Goal: Task Accomplishment & Management: Manage account settings

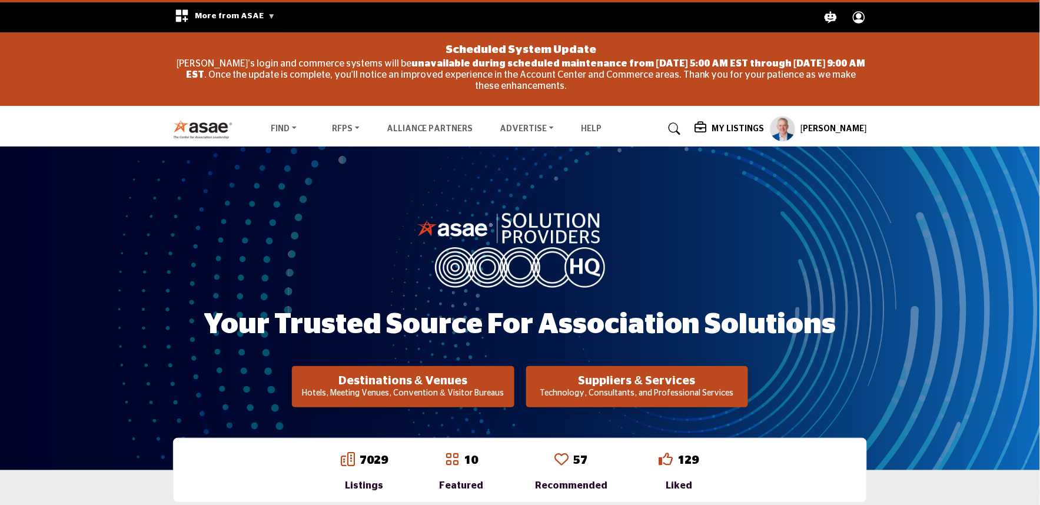
click at [776, 132] on profile-featured-9d57d186-dcdc-4fd1-8698-ebbedcf867ac "Show hide supplier dropdown" at bounding box center [783, 129] width 26 height 26
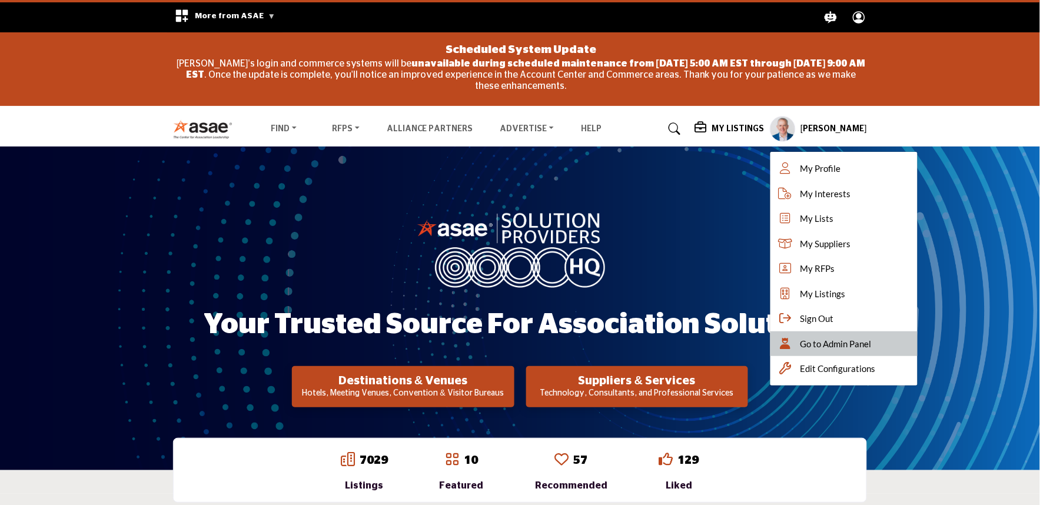
click at [816, 331] on div "Go to Admin Panel" at bounding box center [843, 343] width 147 height 25
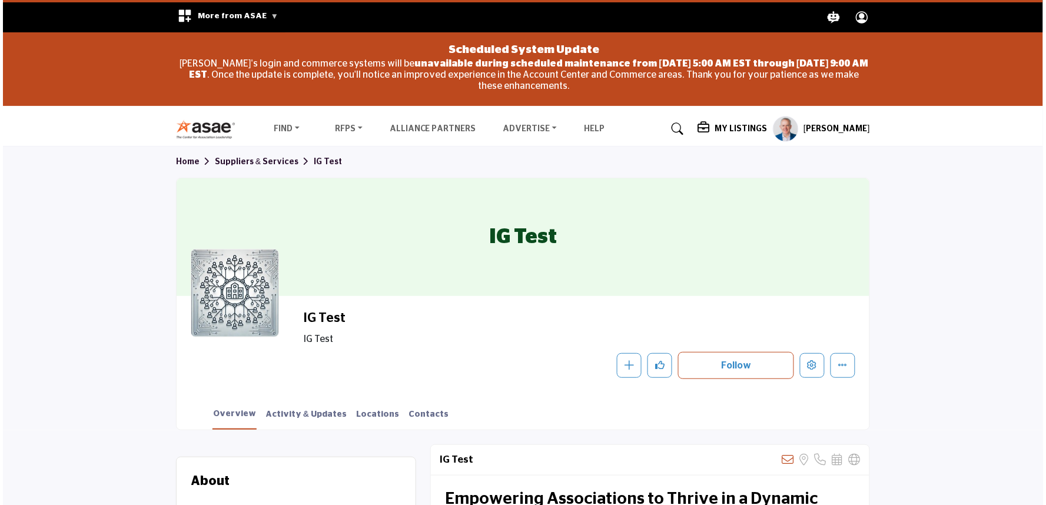
scroll to position [261, 0]
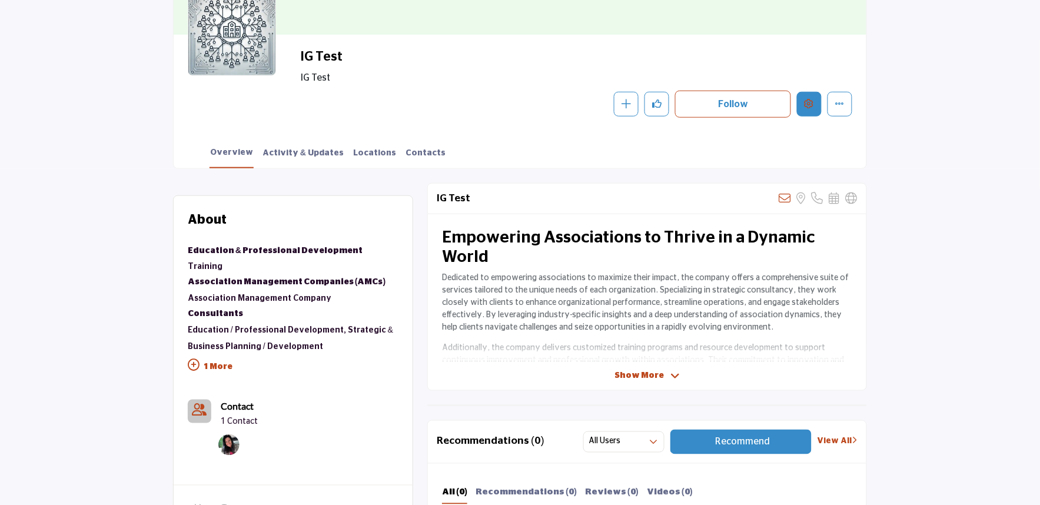
click at [803, 105] on button "Edit company" at bounding box center [809, 104] width 25 height 25
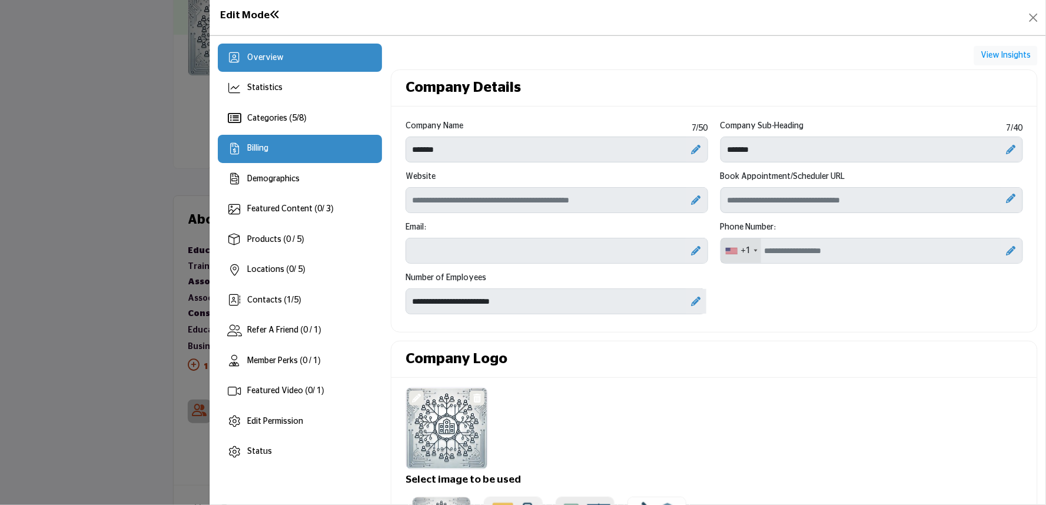
click at [319, 148] on div "Billing" at bounding box center [300, 149] width 164 height 28
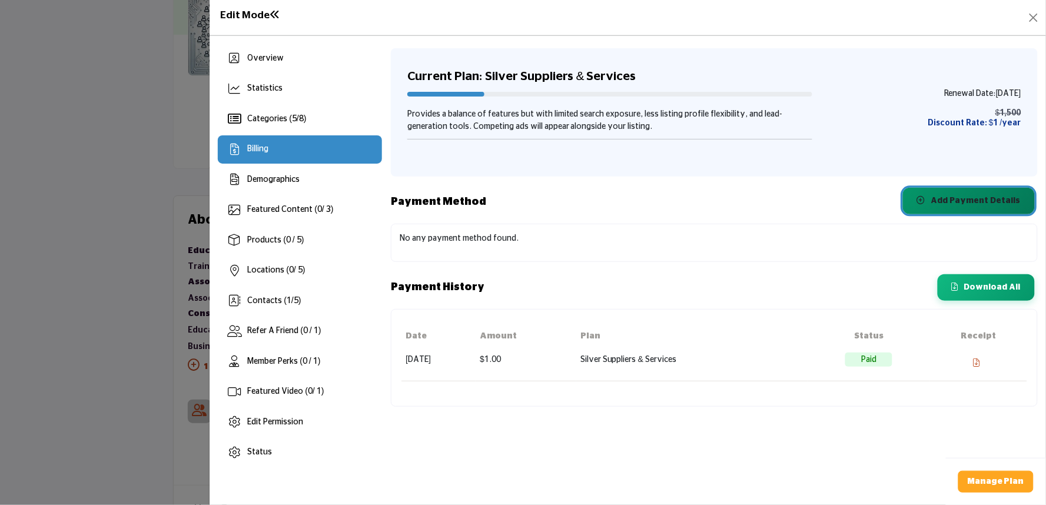
click at [949, 197] on span "Add Payment Details" at bounding box center [975, 201] width 89 height 8
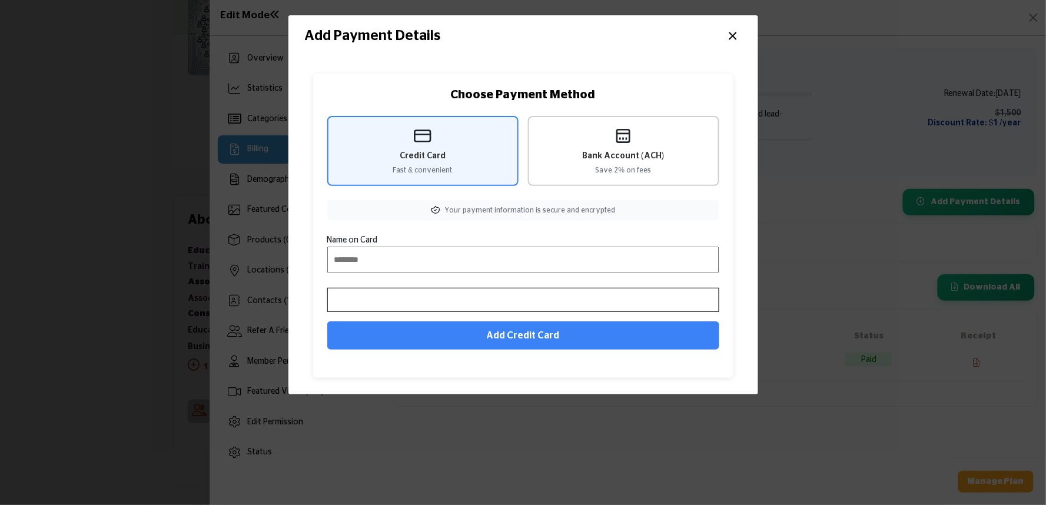
click at [656, 158] on span "Bank Account (ACH)" at bounding box center [623, 156] width 82 height 12
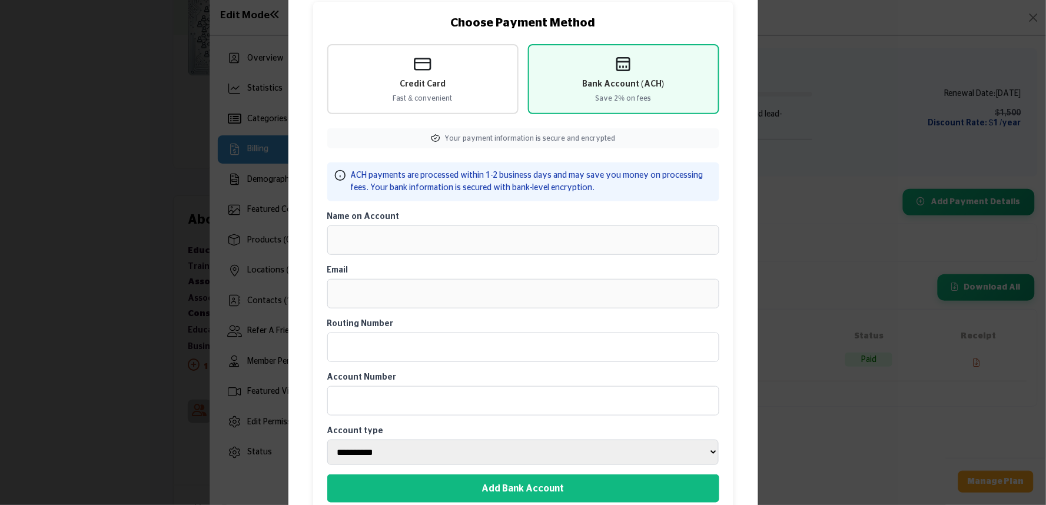
scroll to position [128, 0]
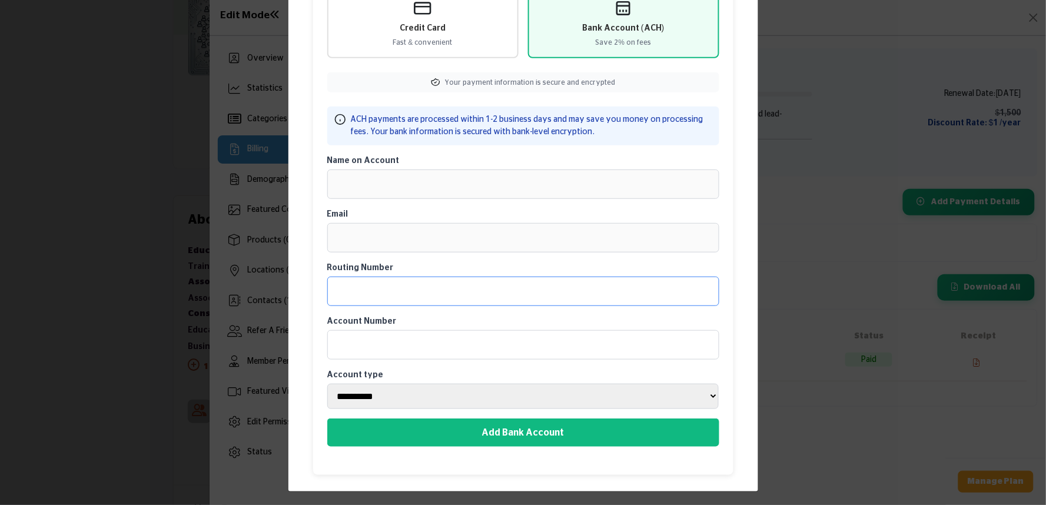
click at [382, 291] on input "Routing Number" at bounding box center [523, 291] width 392 height 29
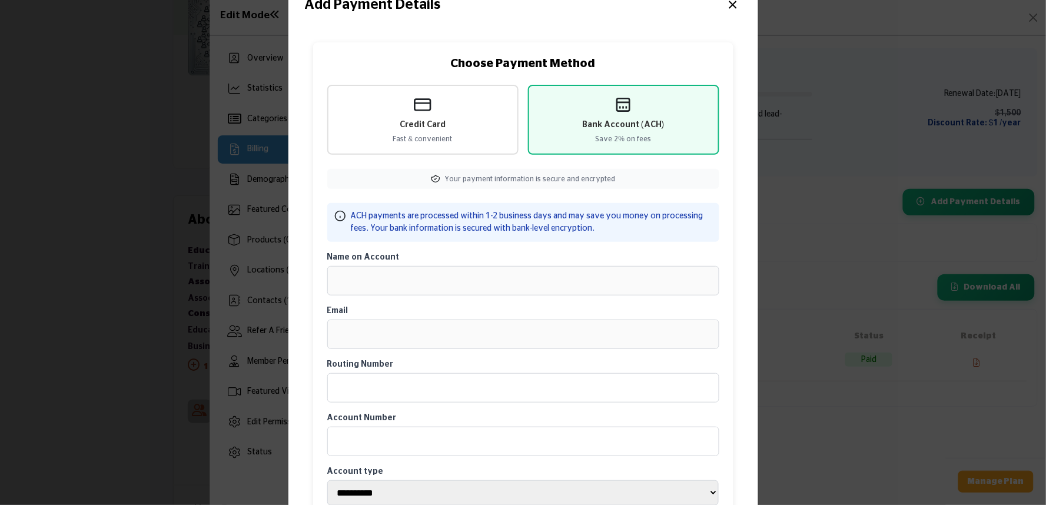
scroll to position [0, 0]
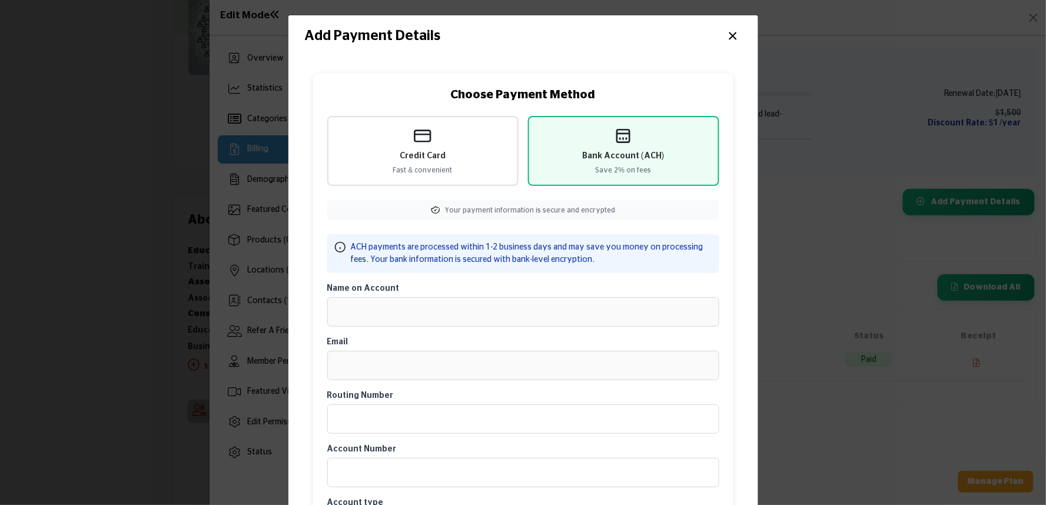
click at [725, 30] on button "×" at bounding box center [732, 35] width 17 height 22
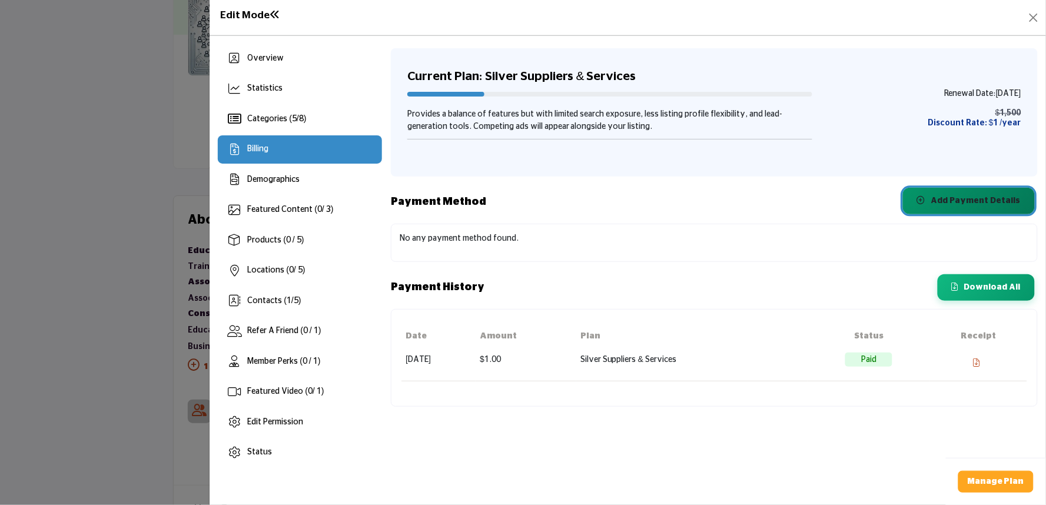
click at [984, 203] on span "Add Payment Details" at bounding box center [975, 201] width 89 height 8
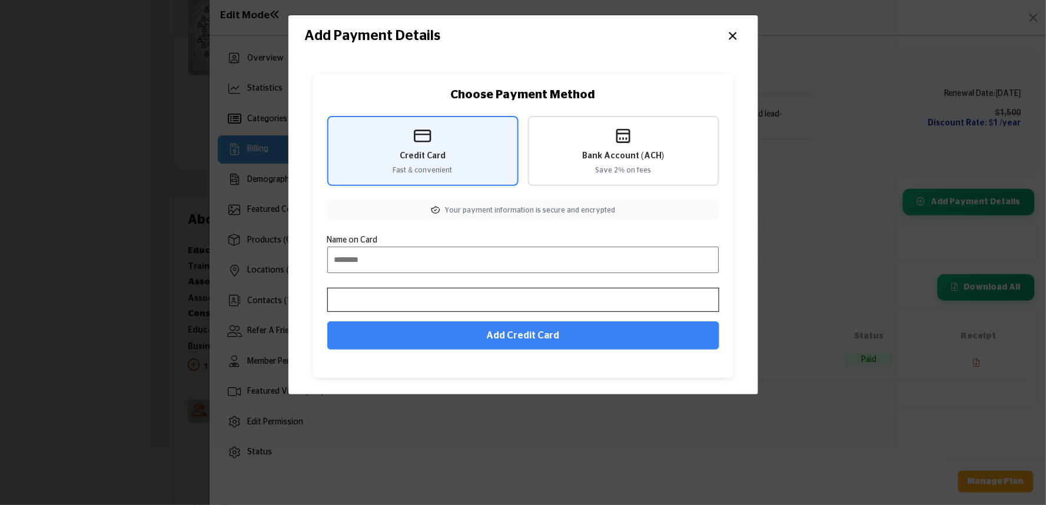
click at [644, 193] on div "Choose Payment Method Credit Card Fast & convenient Bank Account (ACH) Save 2% …" at bounding box center [523, 226] width 420 height 304
click at [619, 172] on span "Save 2% on fees" at bounding box center [624, 170] width 56 height 11
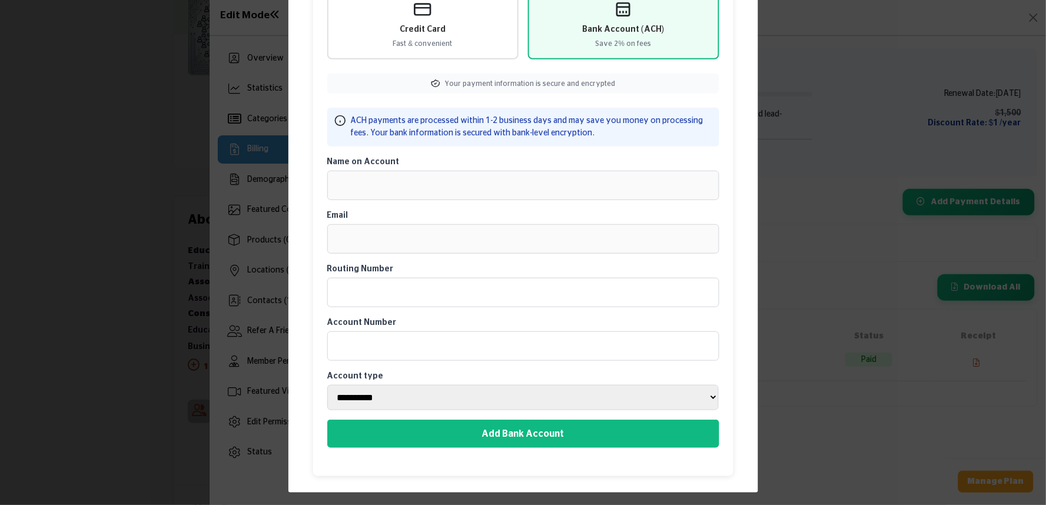
scroll to position [128, 0]
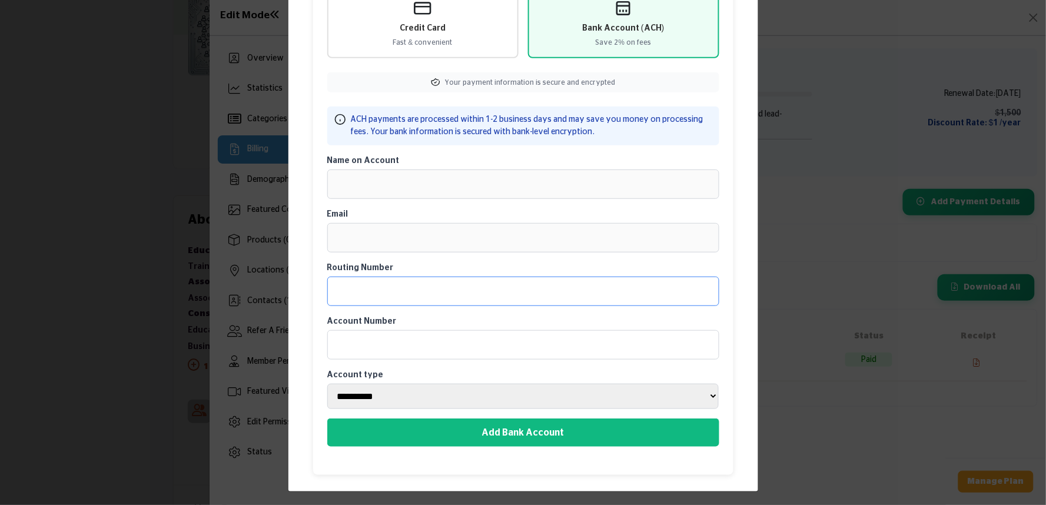
click at [382, 295] on input "Routing Number" at bounding box center [523, 291] width 392 height 29
click at [380, 326] on div "Account Number" at bounding box center [523, 337] width 392 height 44
click at [387, 340] on input "Account Number" at bounding box center [523, 344] width 392 height 29
click at [381, 391] on select "**********" at bounding box center [523, 397] width 392 height 26
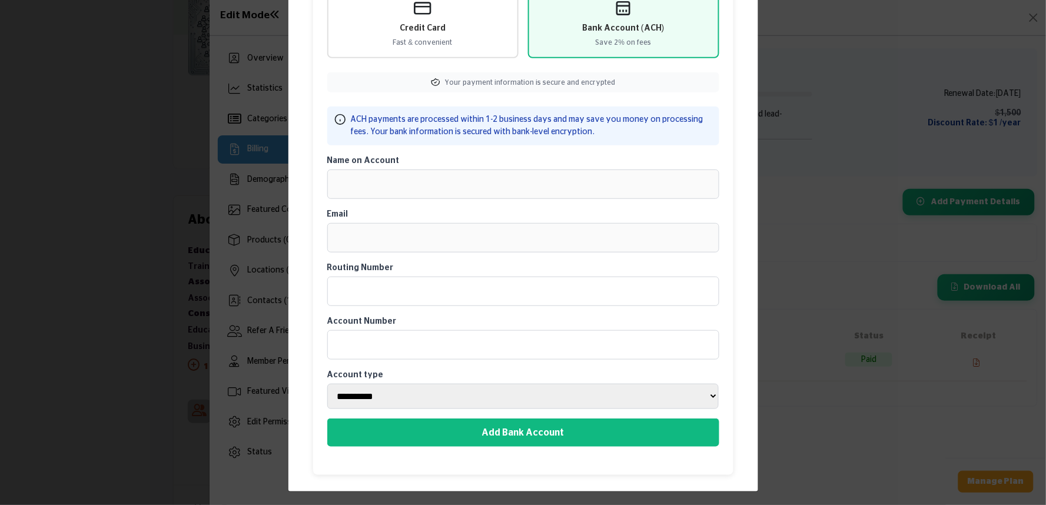
click at [452, 165] on div "Name on Account" at bounding box center [523, 177] width 392 height 44
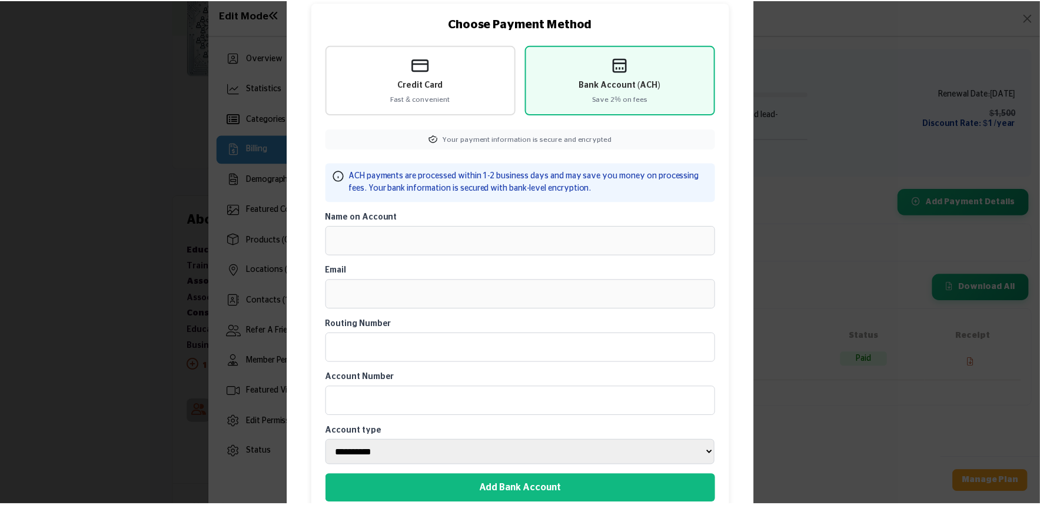
scroll to position [0, 0]
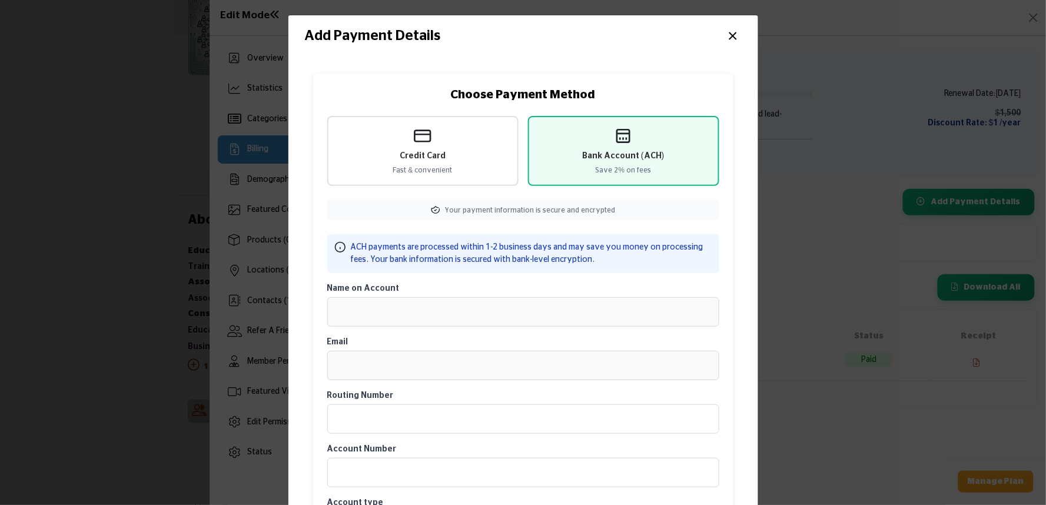
click at [729, 41] on button "×" at bounding box center [732, 35] width 17 height 22
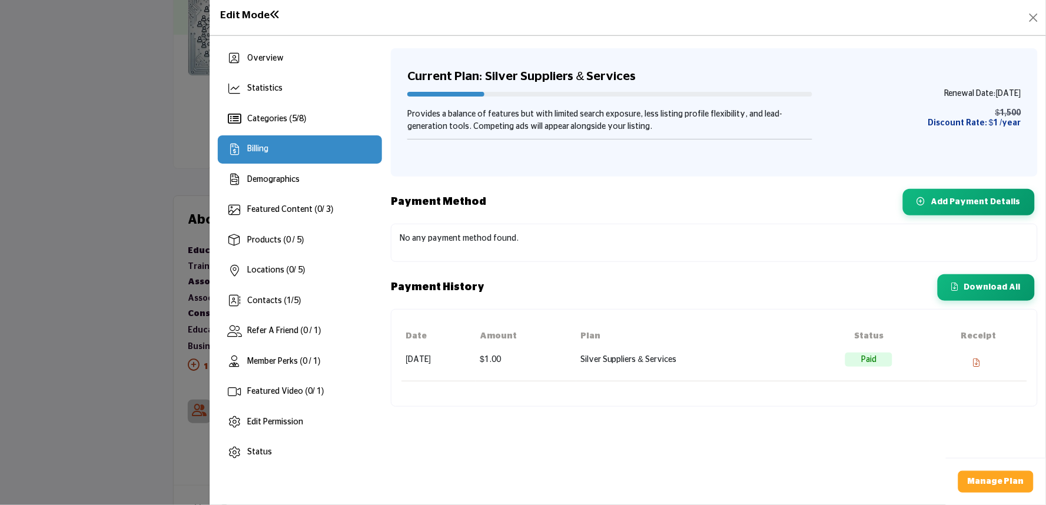
click at [195, 203] on div at bounding box center [523, 252] width 1046 height 505
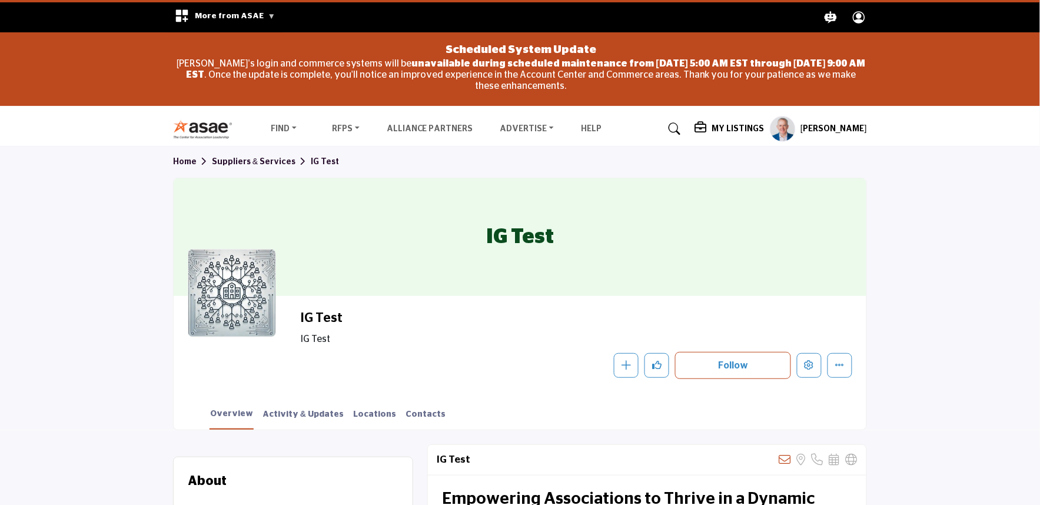
click at [742, 128] on h5 "My Listings" at bounding box center [737, 129] width 52 height 11
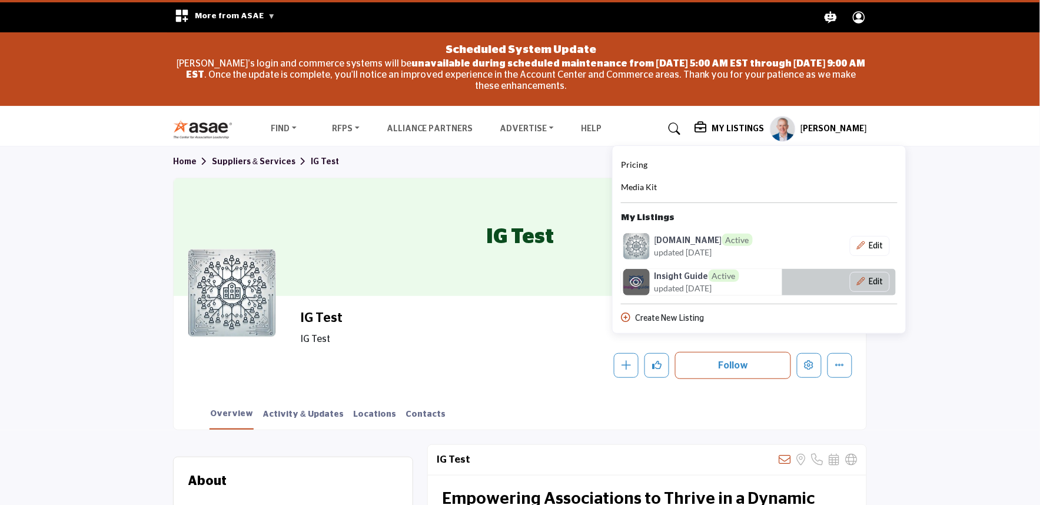
click at [669, 280] on h6 "Insight Guide Active" at bounding box center [696, 276] width 85 height 12
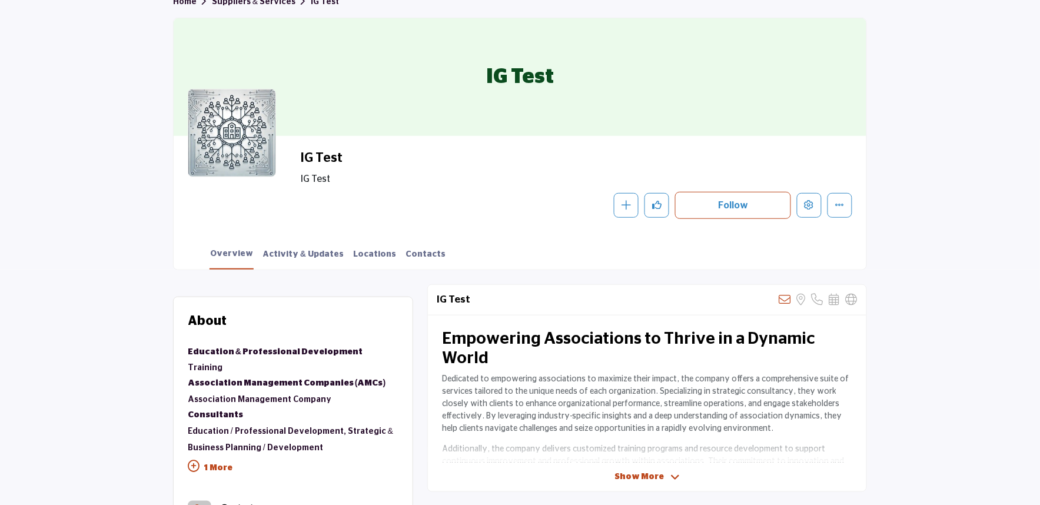
scroll to position [261, 0]
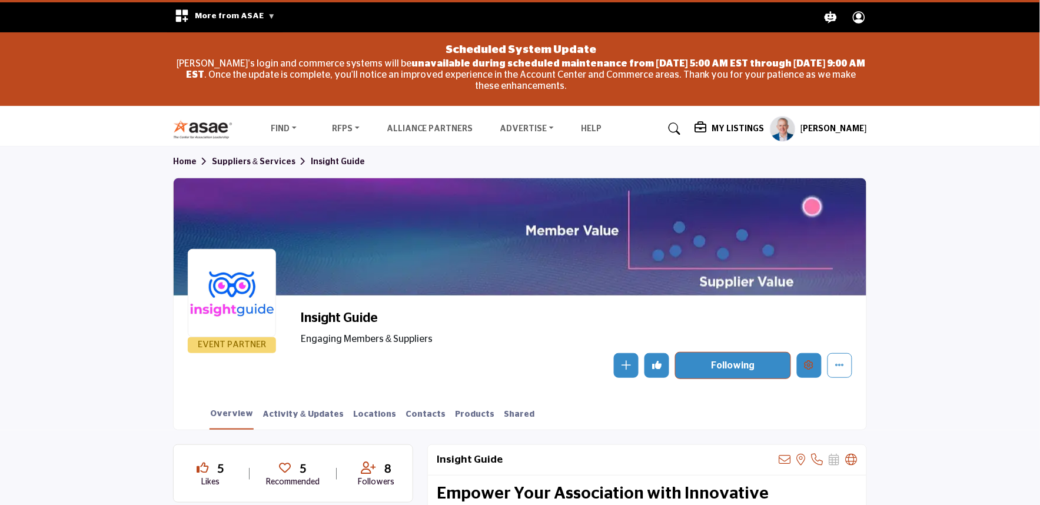
click at [817, 365] on button "Edit company" at bounding box center [809, 365] width 25 height 25
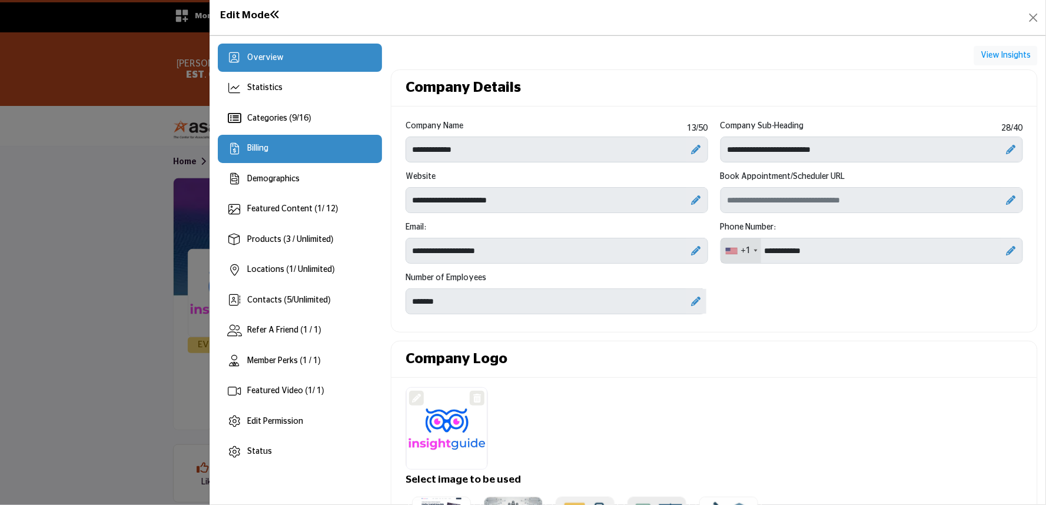
click at [247, 151] on span "Billing" at bounding box center [257, 148] width 21 height 8
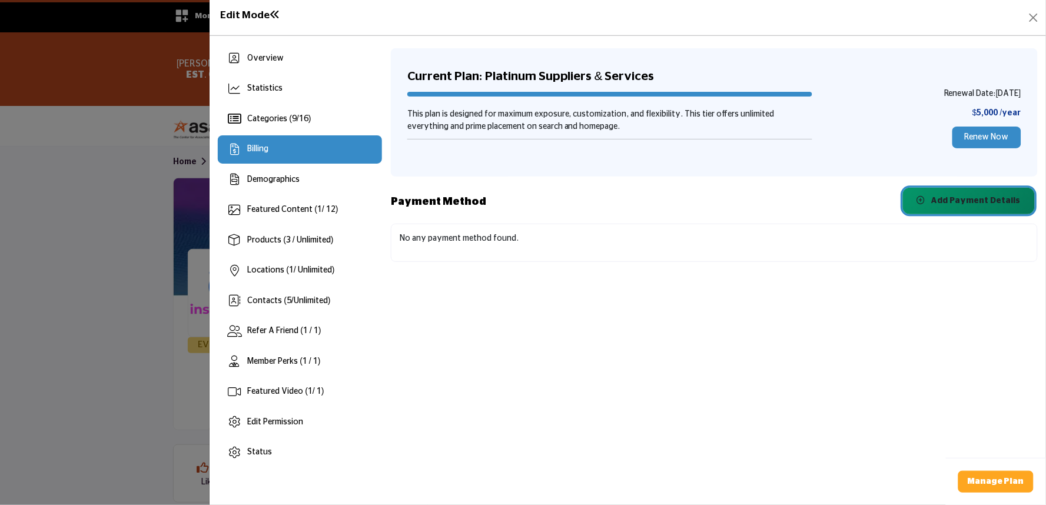
click at [936, 207] on button "Add Payment Details" at bounding box center [969, 201] width 132 height 26
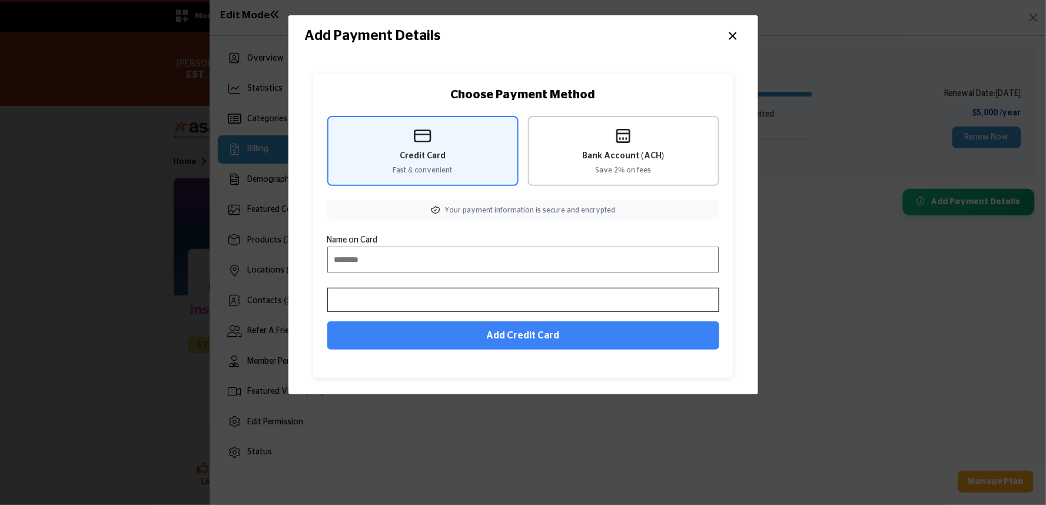
click at [592, 144] on div "Bank Account (ACH) Save 2% on fees" at bounding box center [623, 151] width 191 height 70
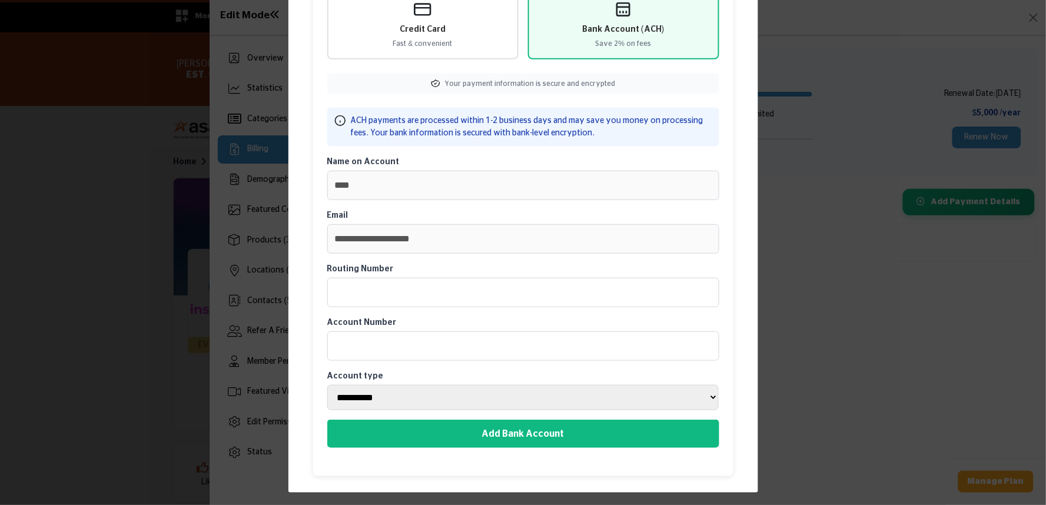
scroll to position [128, 0]
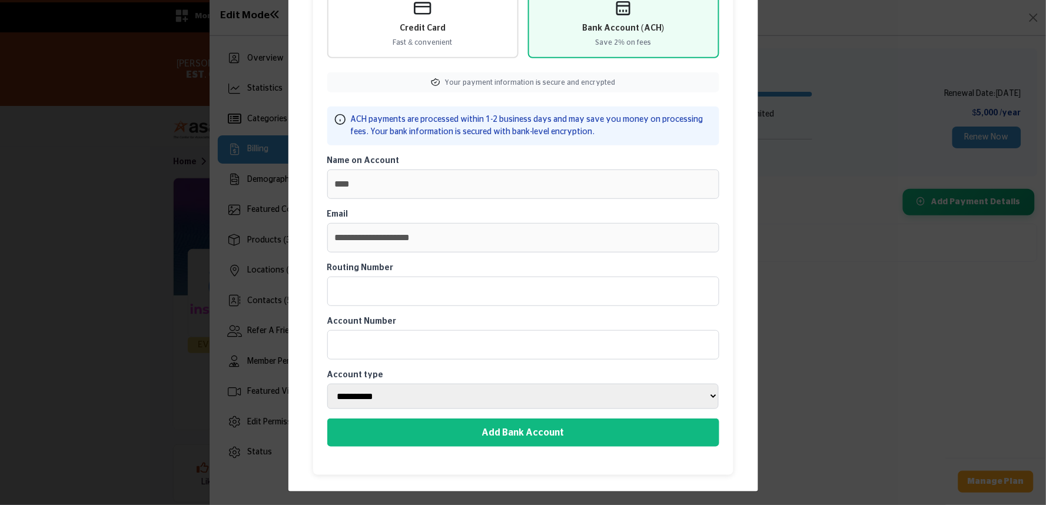
click at [506, 262] on label "Routing Number" at bounding box center [523, 268] width 392 height 12
click at [506, 277] on input "Routing Number" at bounding box center [523, 291] width 392 height 29
click at [464, 337] on input "Account Number" at bounding box center [523, 344] width 392 height 29
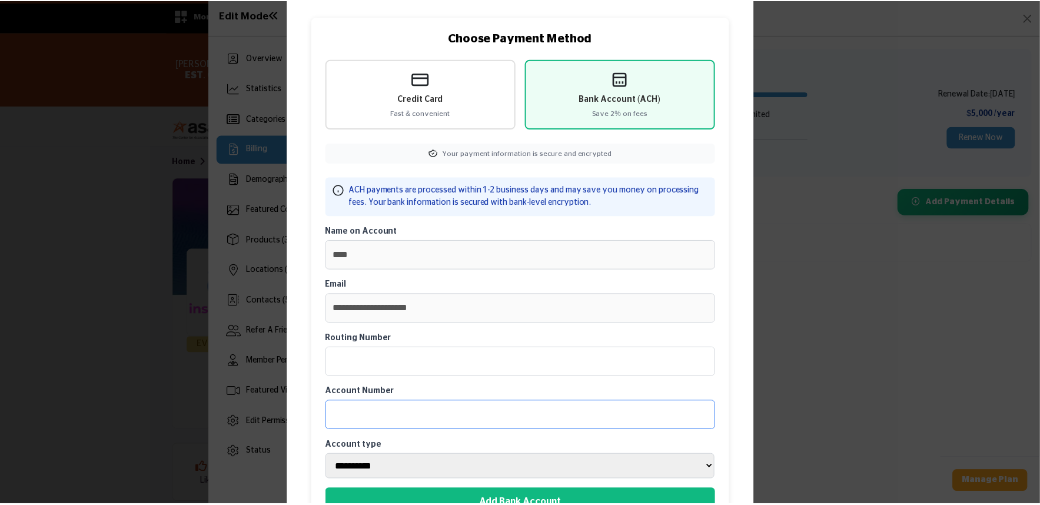
scroll to position [0, 0]
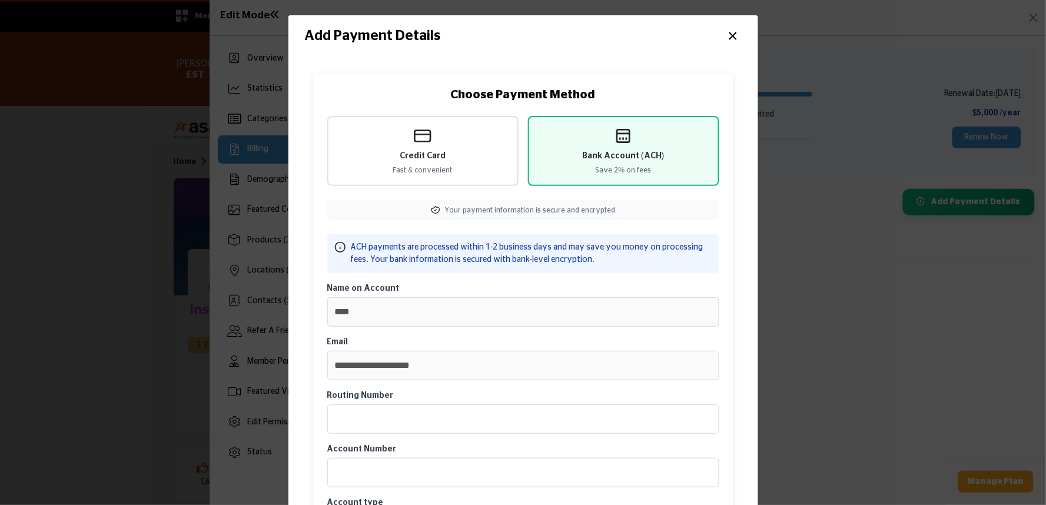
click at [740, 33] on div "Add Payment Details ×" at bounding box center [523, 36] width 470 height 42
click at [724, 32] on button "×" at bounding box center [732, 35] width 17 height 22
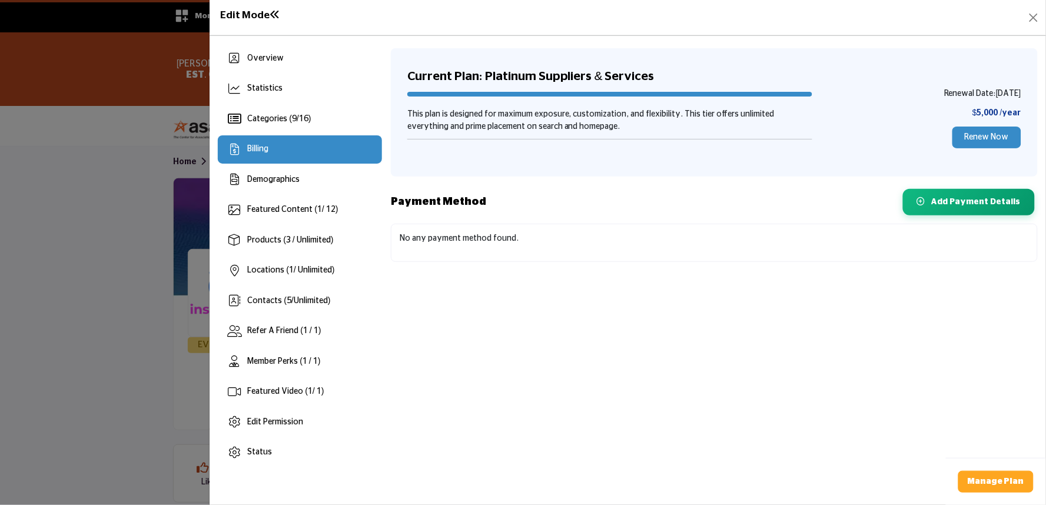
click at [128, 177] on div at bounding box center [523, 252] width 1046 height 505
